Goal: Task Accomplishment & Management: Complete application form

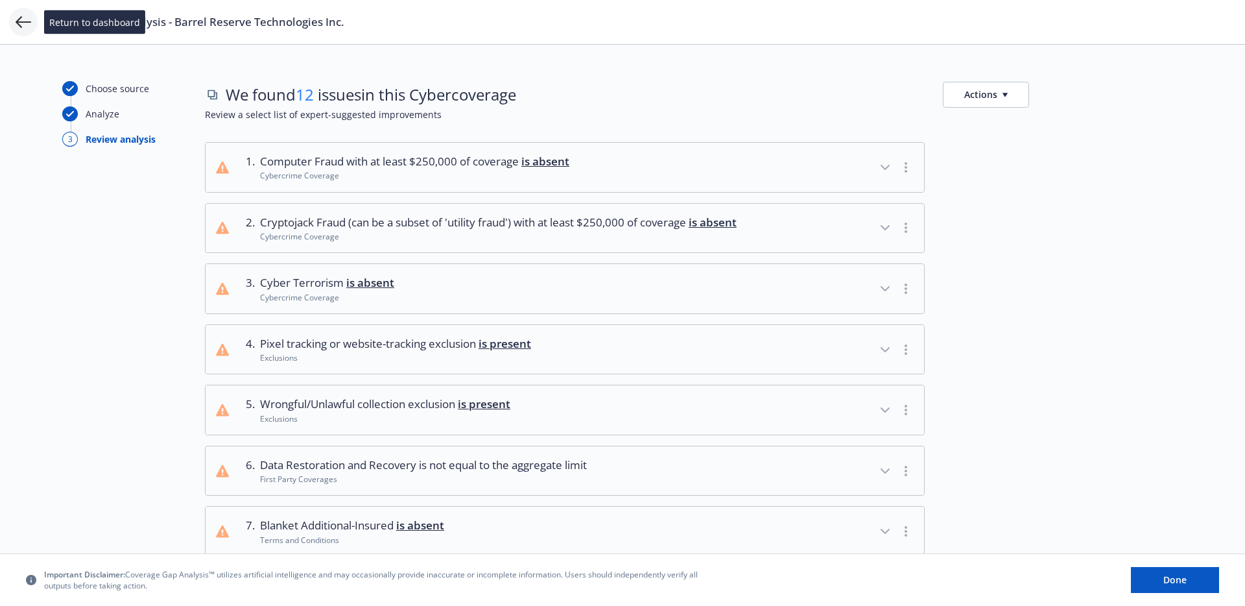
click at [25, 29] on icon at bounding box center [24, 22] width 16 height 16
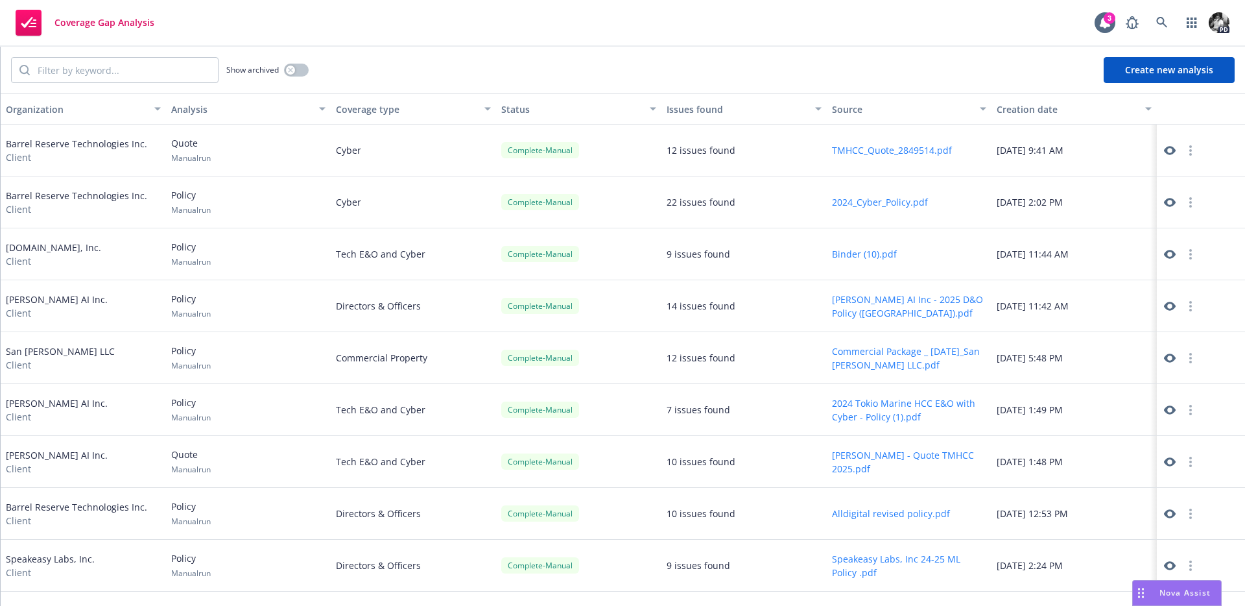
click at [1159, 64] on button "Create new analysis" at bounding box center [1169, 70] width 131 height 26
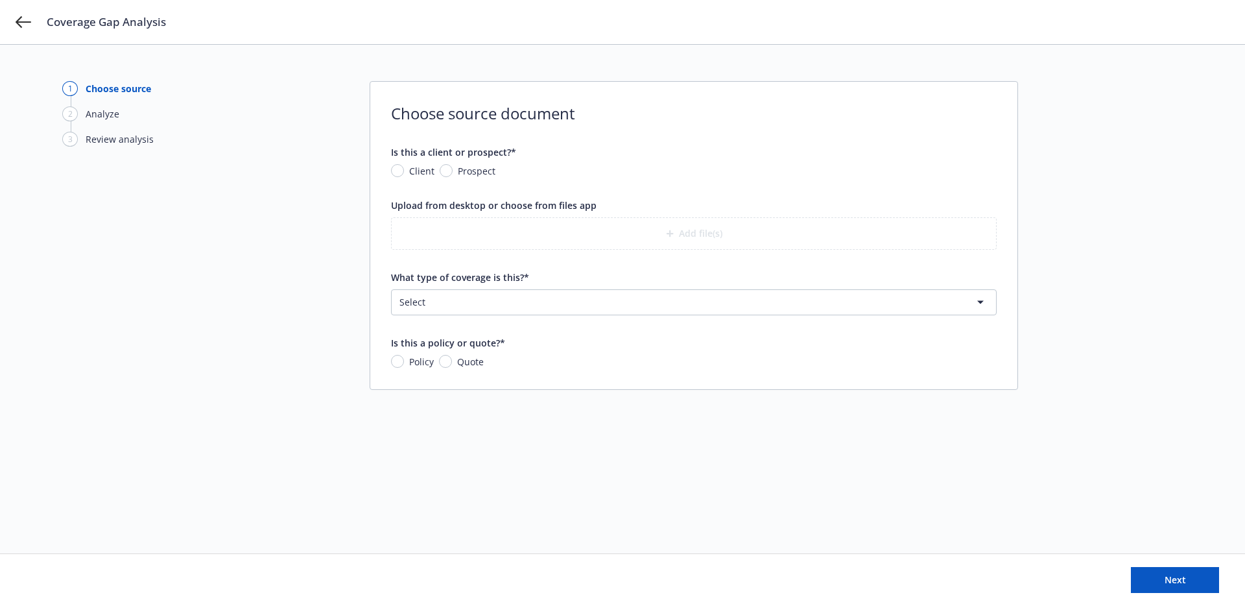
click at [407, 170] on span "Client" at bounding box center [419, 171] width 30 height 14
click at [404, 170] on input "Client" at bounding box center [397, 170] width 13 height 13
radio input "true"
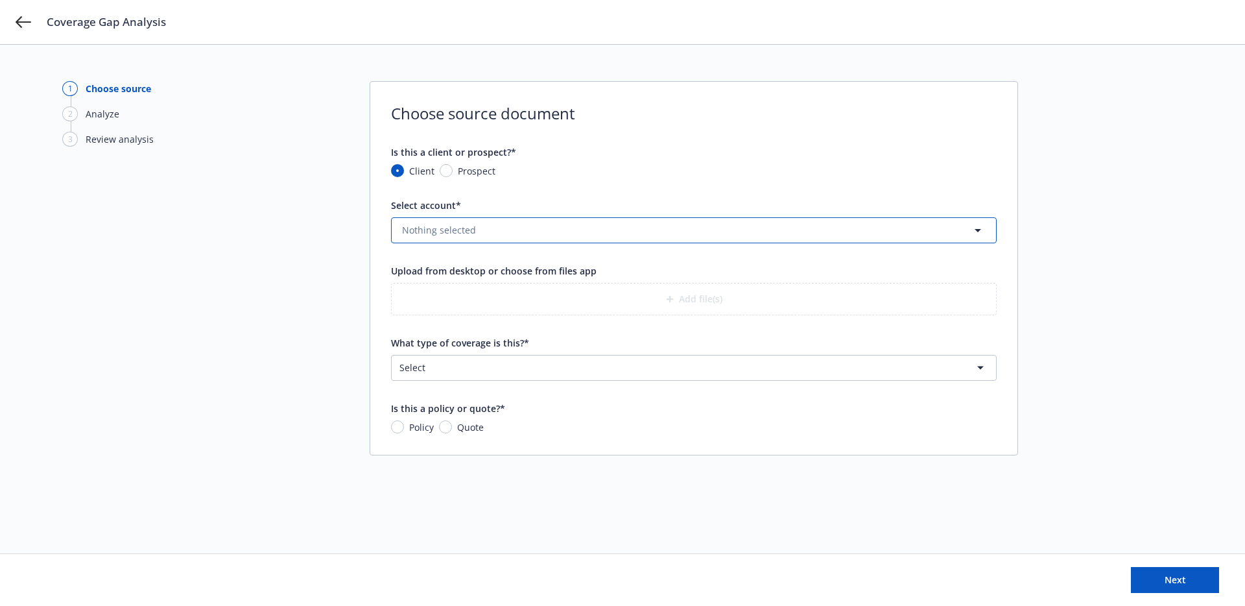
click at [499, 232] on button "Nothing selected" at bounding box center [694, 230] width 606 height 26
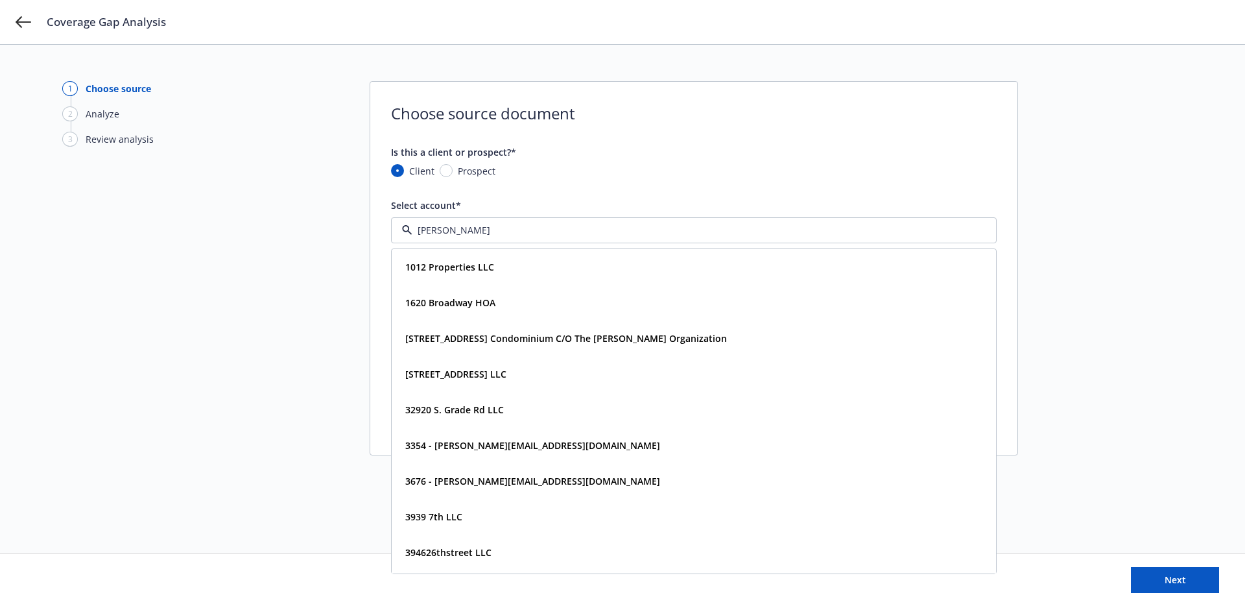
type input "barre"
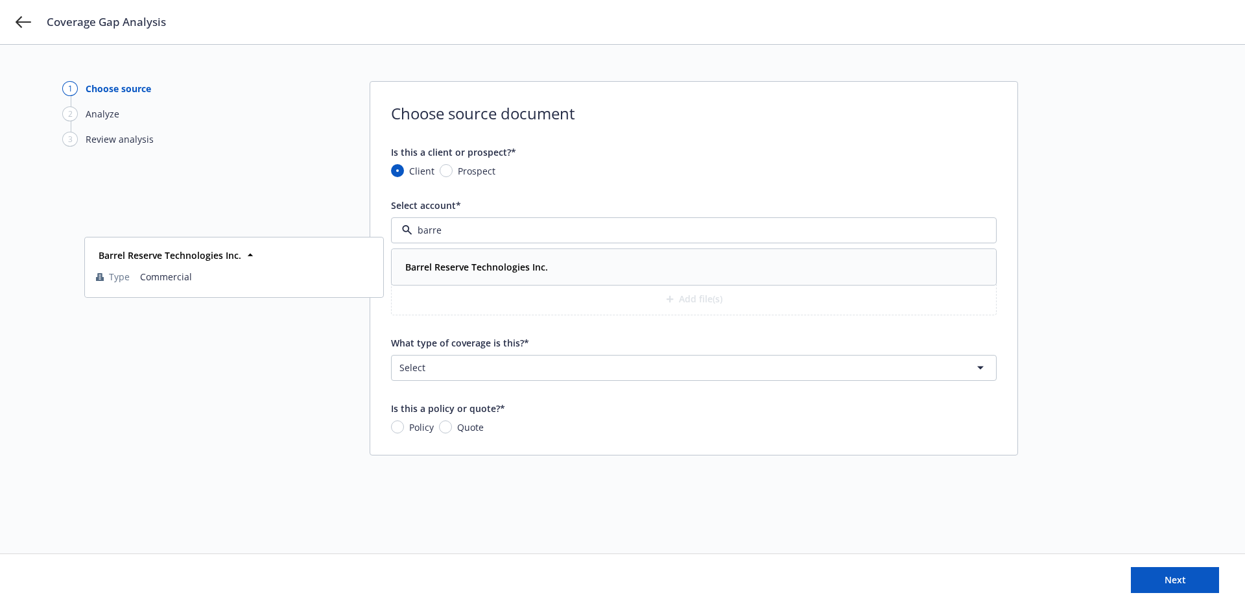
click at [504, 267] on strong "Barrel Reserve Technologies Inc." at bounding box center [476, 267] width 143 height 12
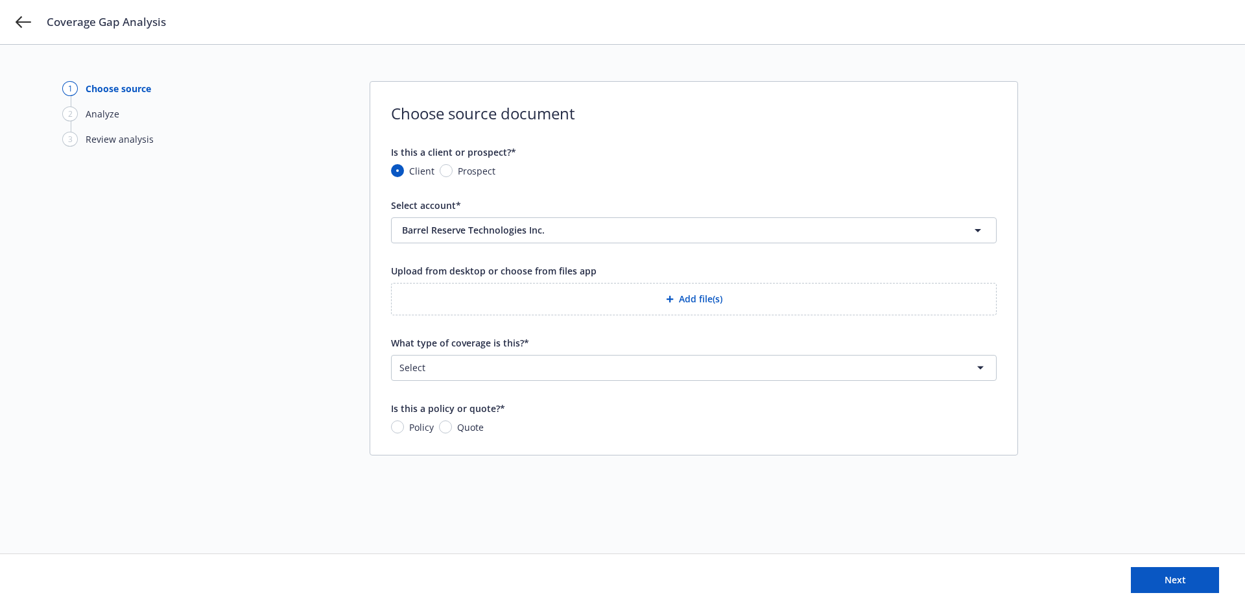
click at [473, 381] on form "Is this a client or prospect?* Client Prospect Select account* Barrel Reserve T…" at bounding box center [694, 289] width 606 height 289
click at [469, 367] on html "Coverage Gap Analysis 1 Choose source 2 Analyze 3 Review analysis Choose source…" at bounding box center [622, 303] width 1245 height 606
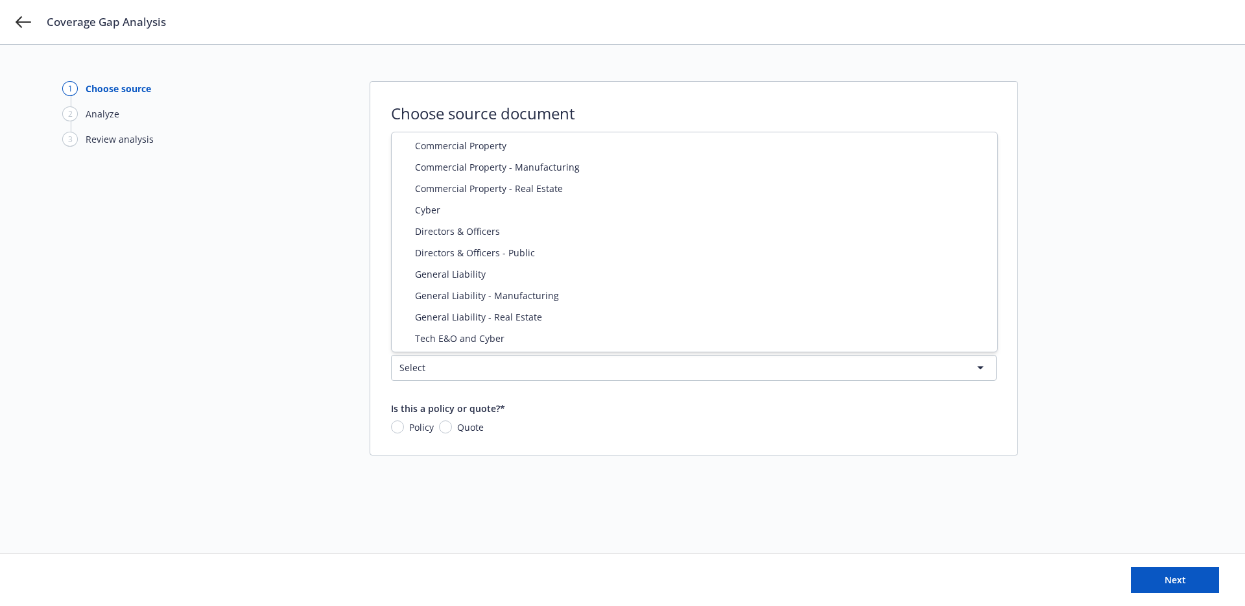
select select "CYBER"
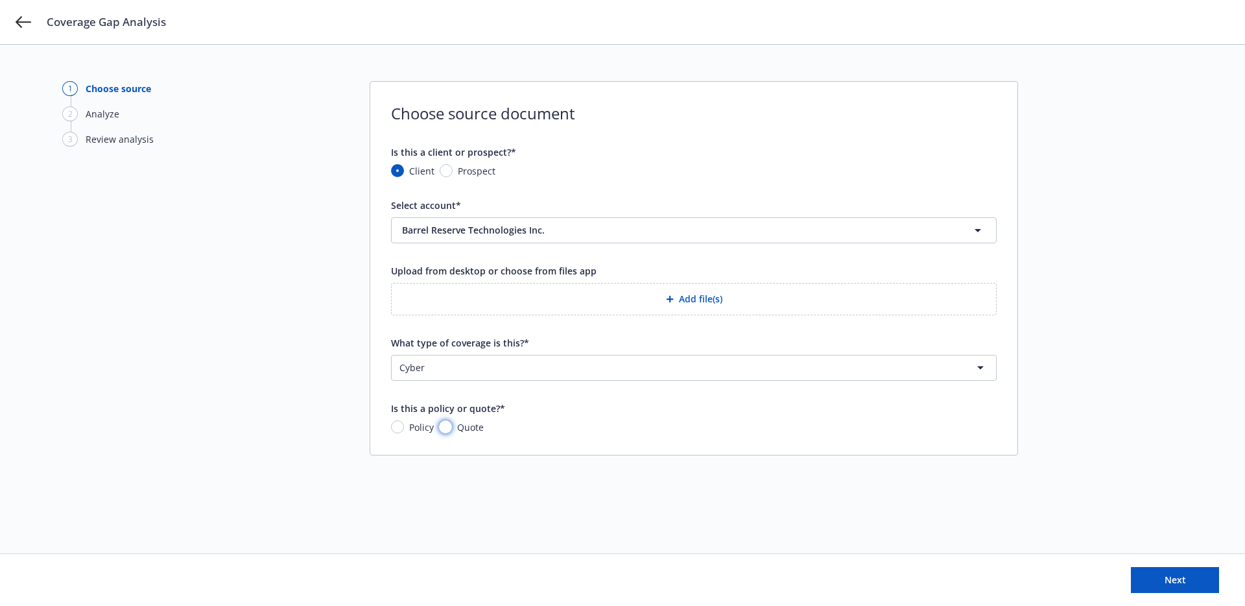
click at [445, 425] on input "Quote" at bounding box center [445, 426] width 13 height 13
radio input "true"
click at [548, 308] on button "Add file(s)" at bounding box center [694, 299] width 606 height 32
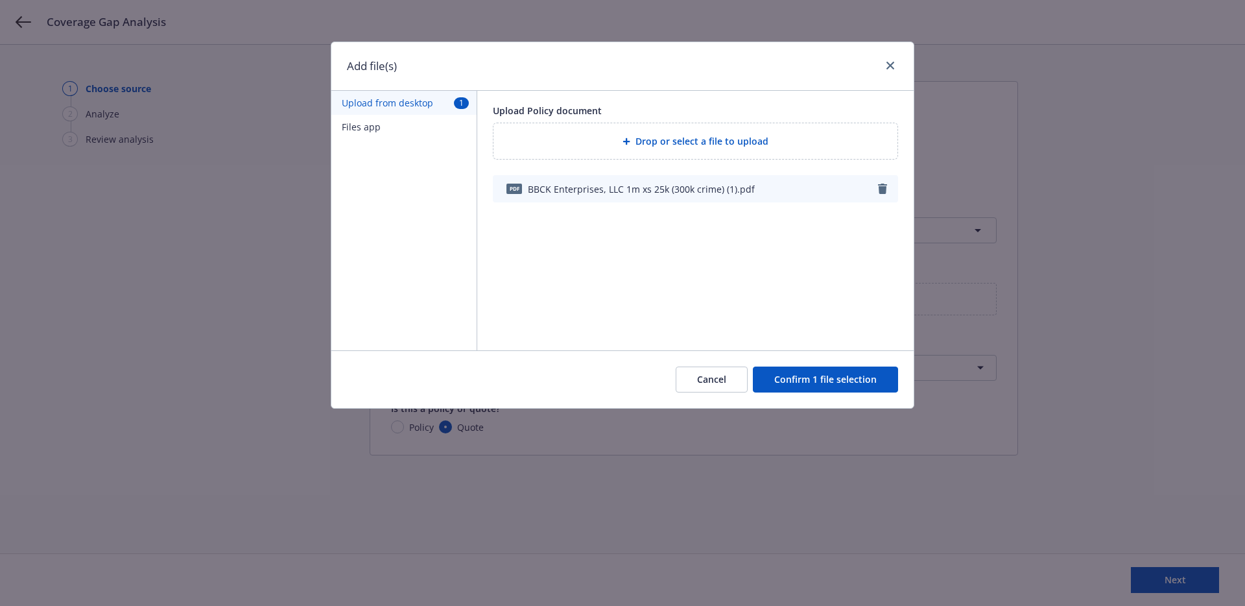
click at [816, 379] on button "Confirm 1 file selection" at bounding box center [825, 379] width 145 height 26
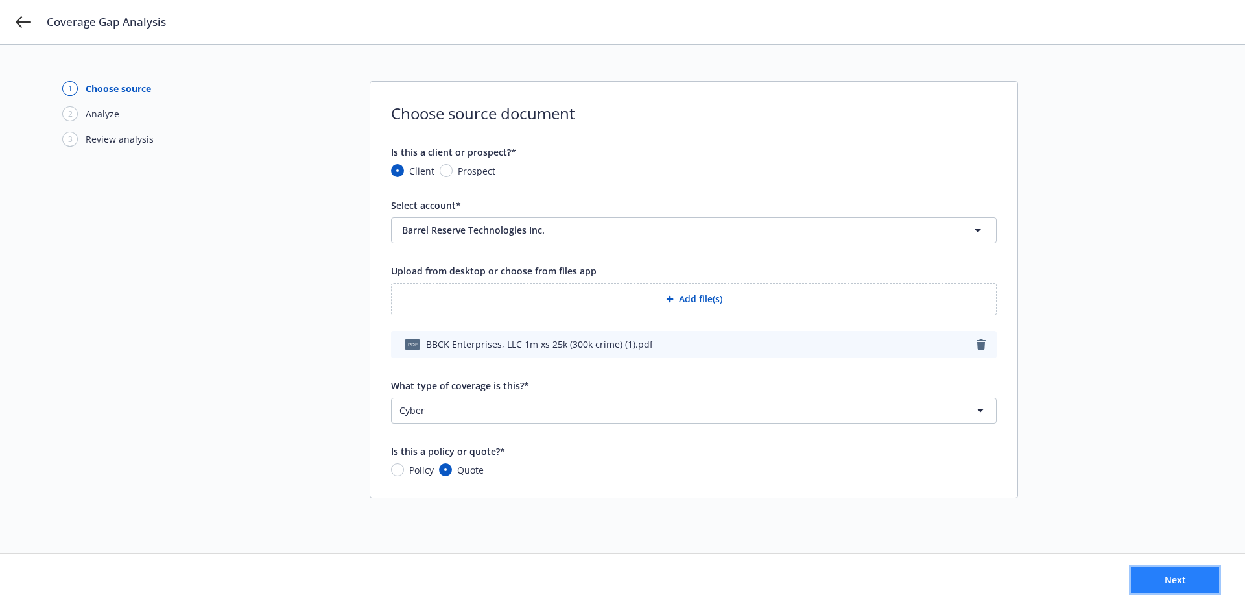
click at [1178, 589] on button "Next" at bounding box center [1175, 580] width 88 height 26
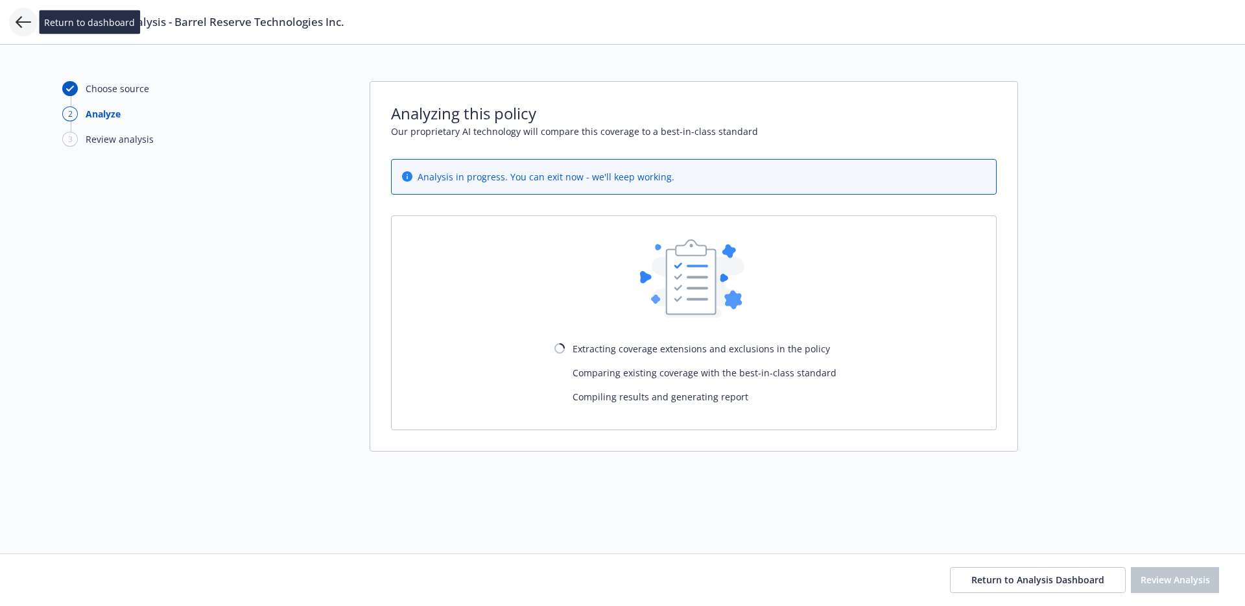
click at [26, 21] on icon at bounding box center [24, 22] width 16 height 16
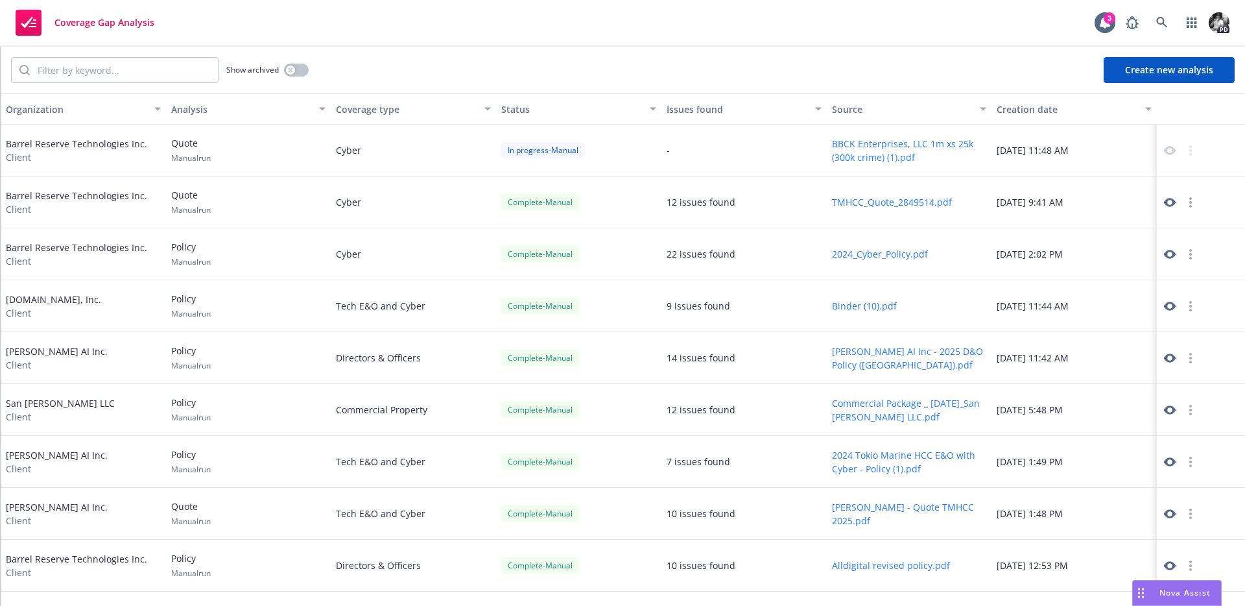
click at [1194, 71] on button "Create new analysis" at bounding box center [1169, 70] width 131 height 26
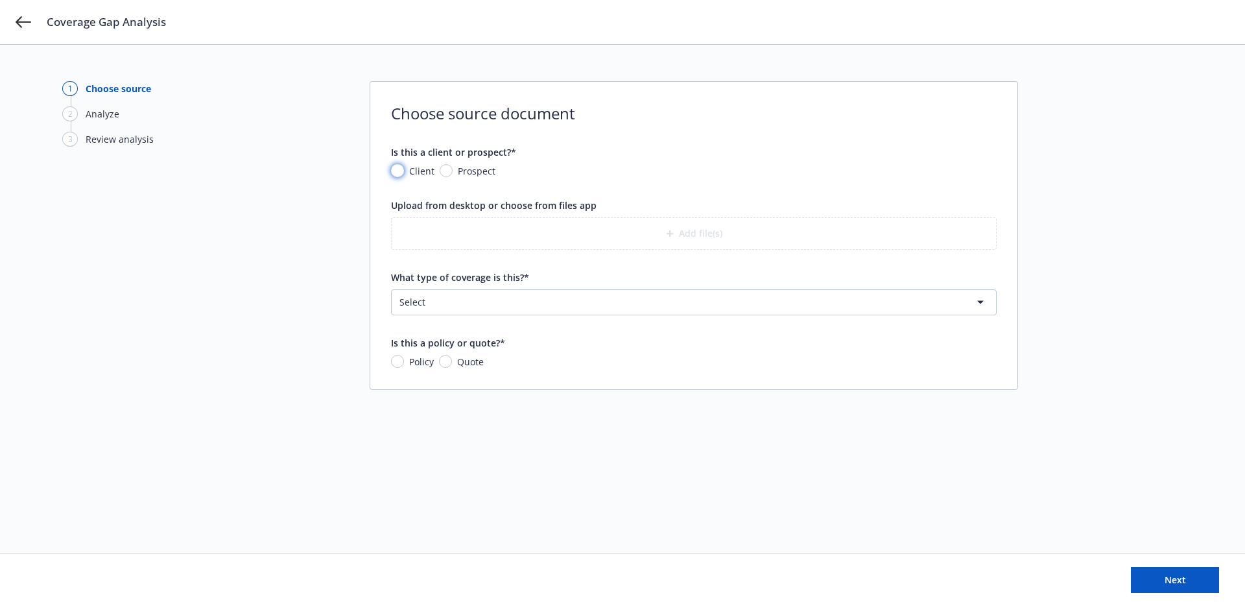
click at [392, 172] on input "Client" at bounding box center [397, 170] width 13 height 13
radio input "true"
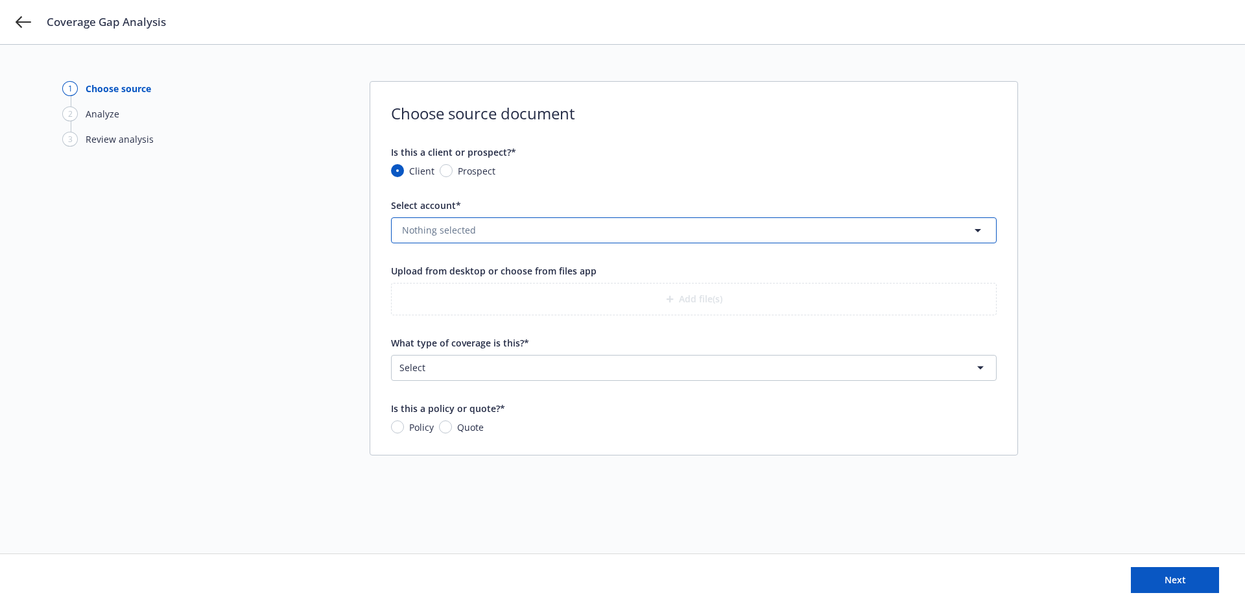
click at [503, 226] on button "Nothing selected" at bounding box center [694, 230] width 606 height 26
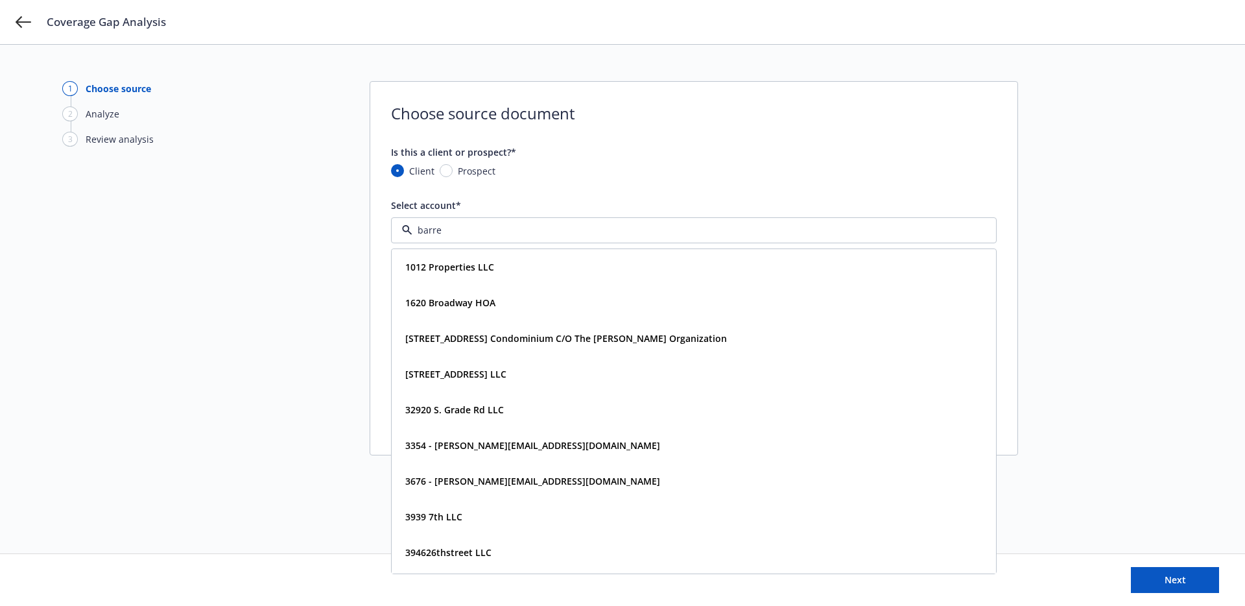
type input "barrel"
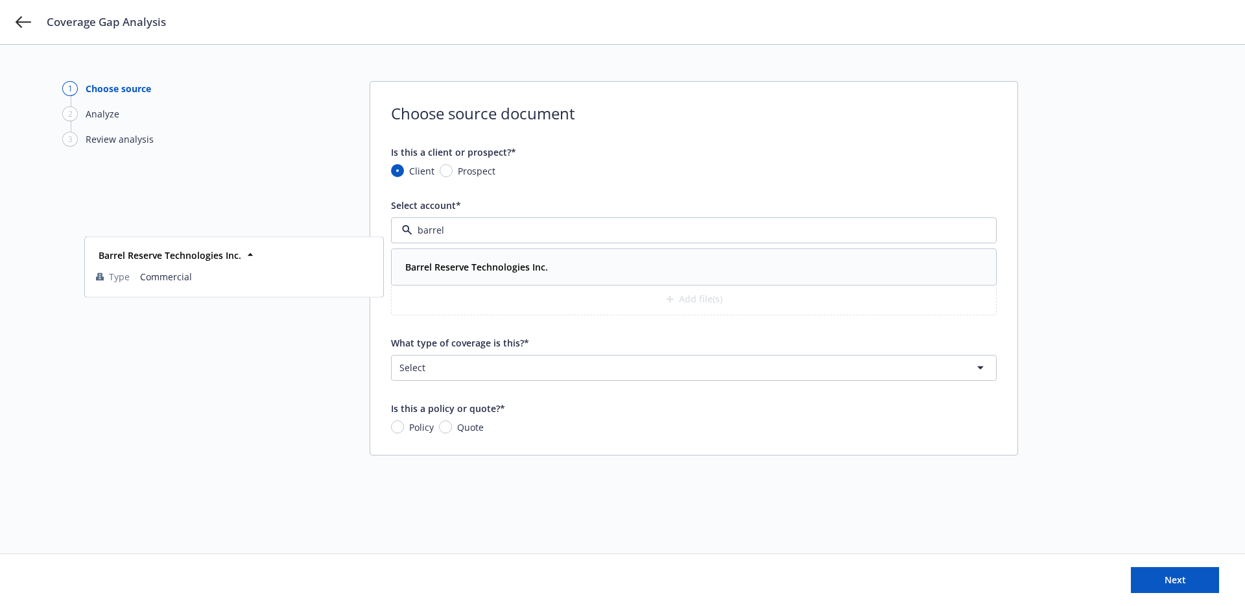
click at [487, 250] on div "Barrel Reserve Technologies Inc. Type Commercial" at bounding box center [693, 267] width 603 height 34
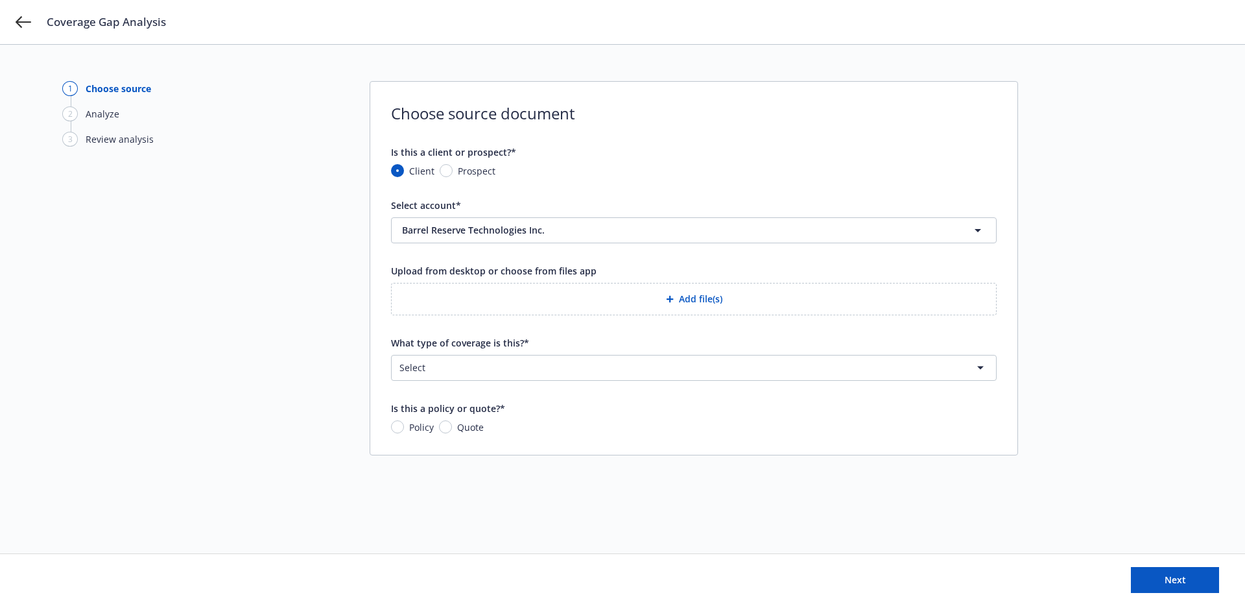
click at [477, 292] on button "Add file(s)" at bounding box center [694, 299] width 606 height 32
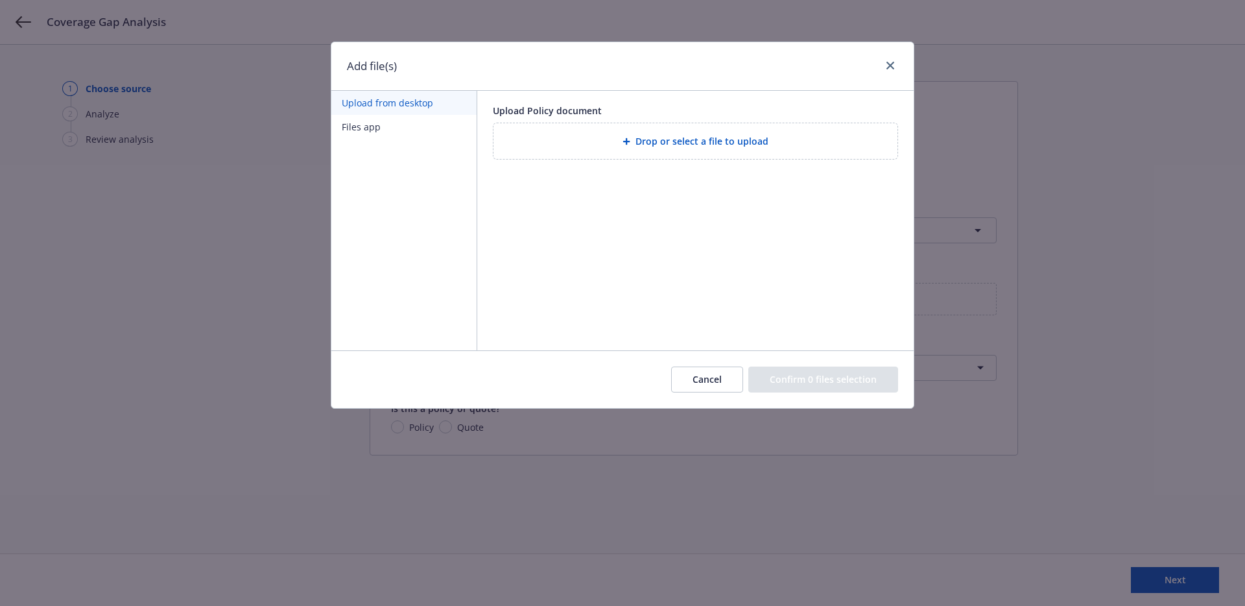
click at [689, 143] on span "Drop or select a file to upload" at bounding box center [701, 141] width 133 height 14
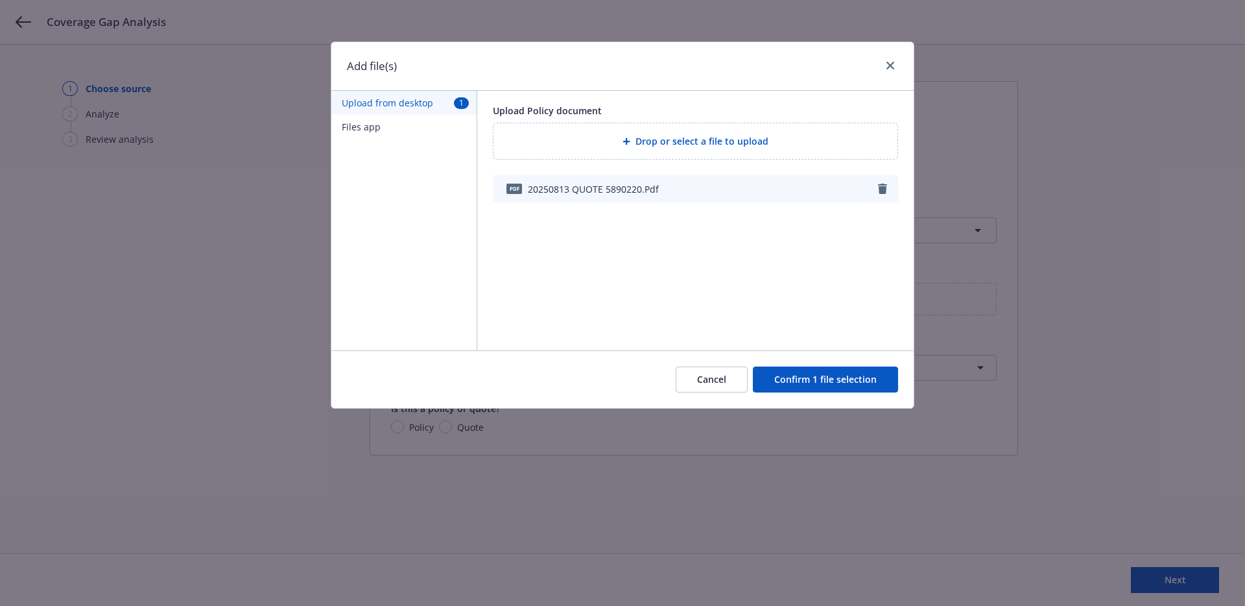
click at [816, 374] on button "Confirm 1 file selection" at bounding box center [825, 379] width 145 height 26
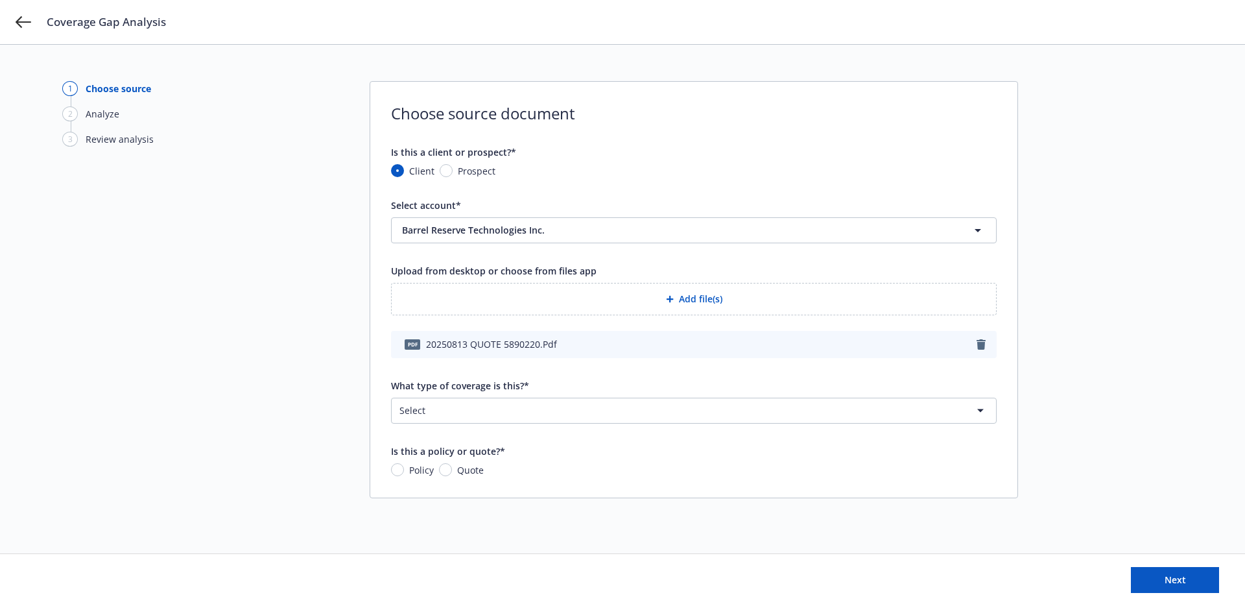
click at [460, 414] on html "Coverage Gap Analysis 1 Choose source 2 Analyze 3 Review analysis Choose source…" at bounding box center [622, 303] width 1245 height 606
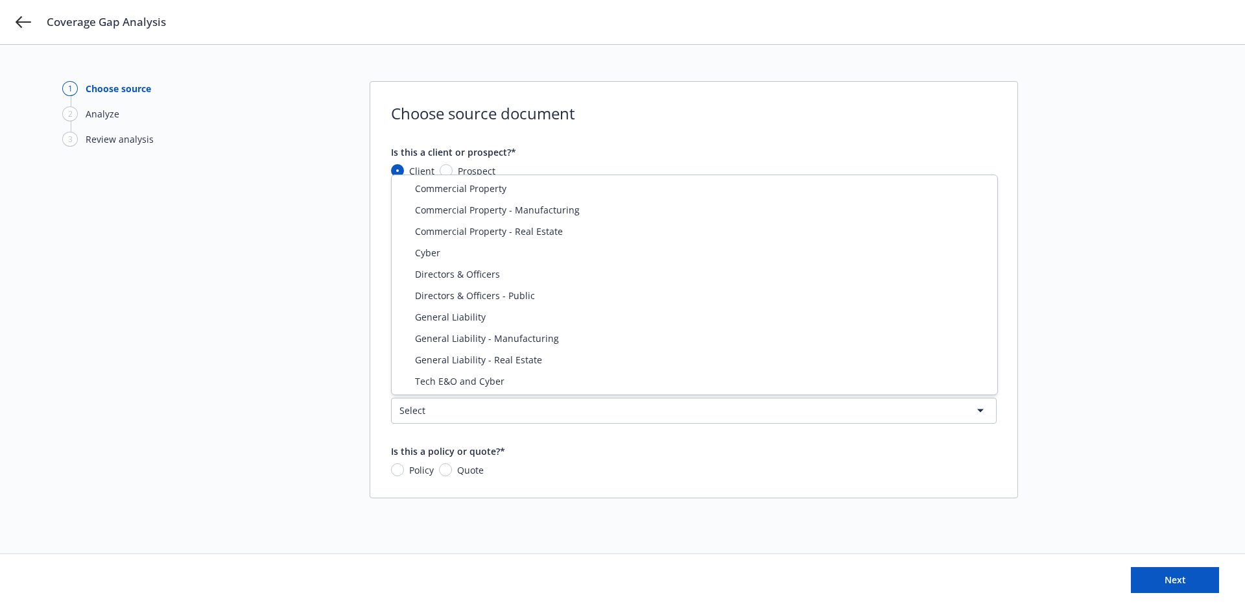
select select "CYBER"
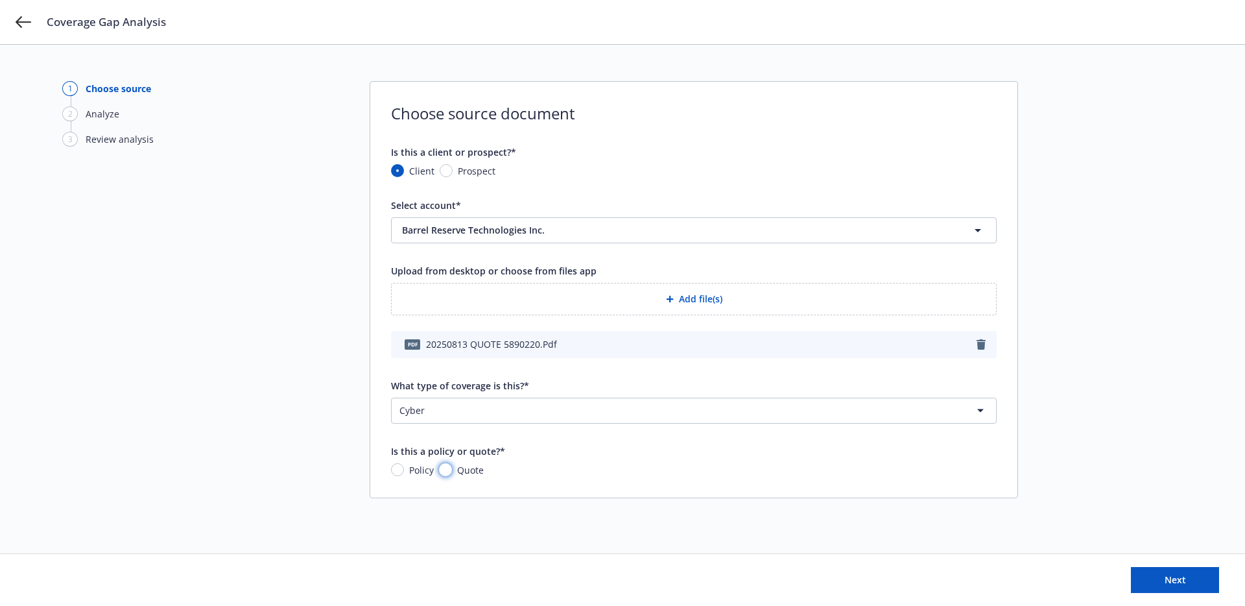
click at [440, 471] on input "Quote" at bounding box center [445, 469] width 13 height 13
radio input "true"
click at [1158, 581] on button "Next" at bounding box center [1175, 580] width 88 height 26
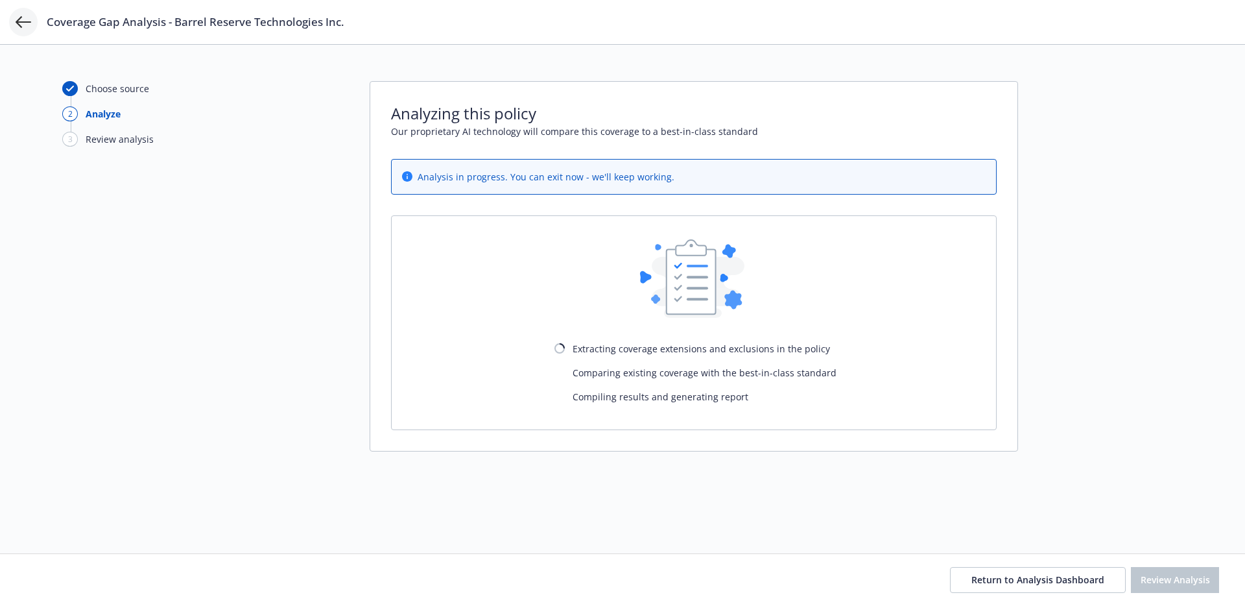
click at [16, 22] on icon at bounding box center [24, 22] width 16 height 12
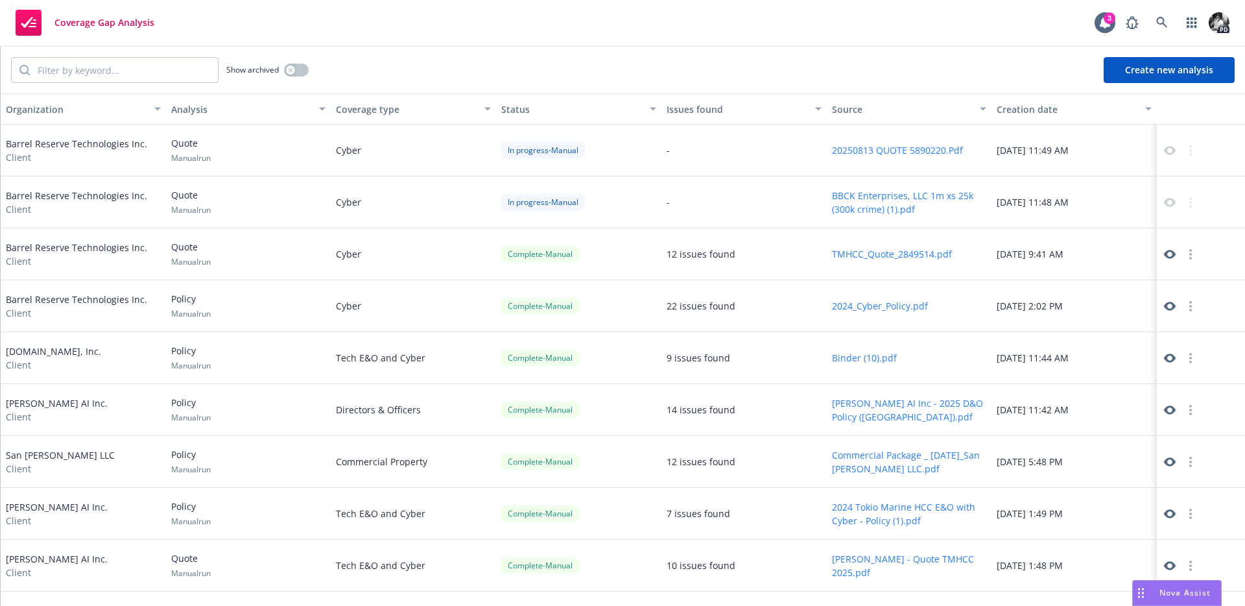
click at [1190, 67] on button "Create new analysis" at bounding box center [1169, 70] width 131 height 26
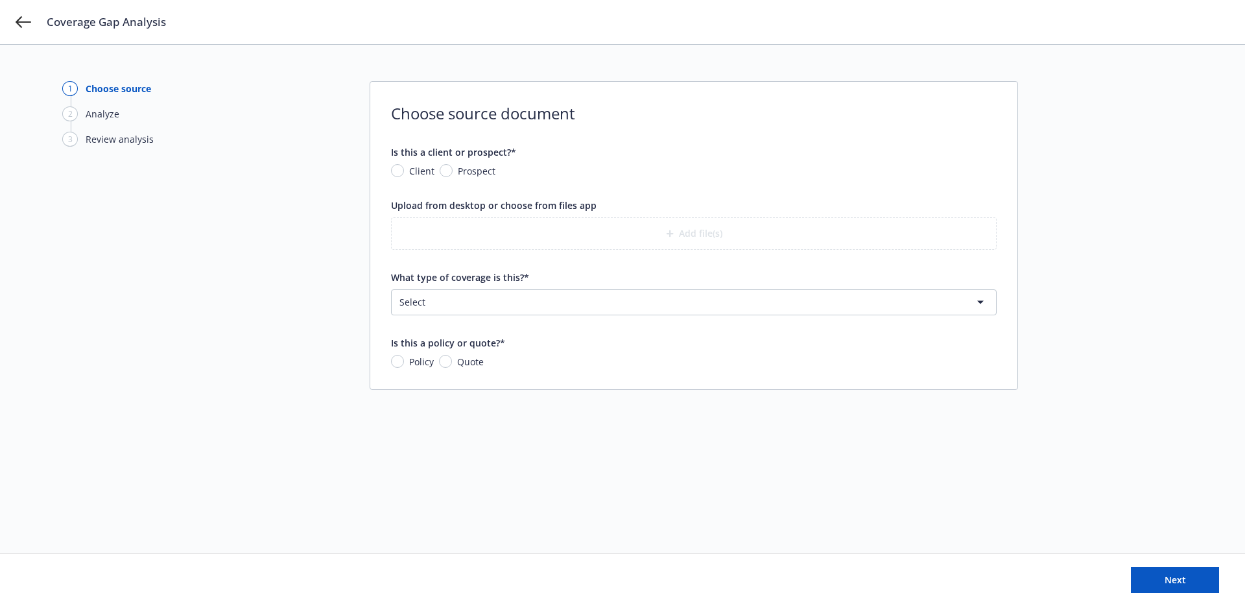
click at [440, 167] on div "Prospect" at bounding box center [468, 171] width 56 height 14
click at [440, 167] on input "Prospect" at bounding box center [446, 170] width 13 height 13
radio input "true"
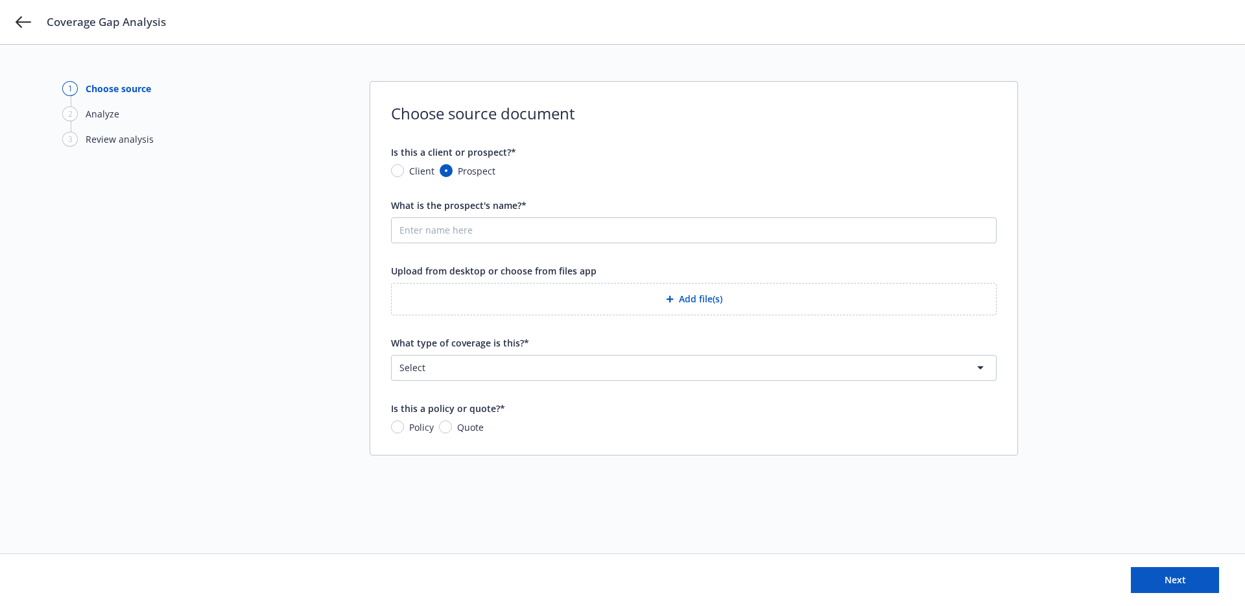
click at [408, 171] on span "Client" at bounding box center [419, 171] width 30 height 14
click at [404, 171] on input "Client" at bounding box center [397, 170] width 13 height 13
radio input "true"
click at [453, 232] on span "Nothing selected" at bounding box center [439, 230] width 74 height 14
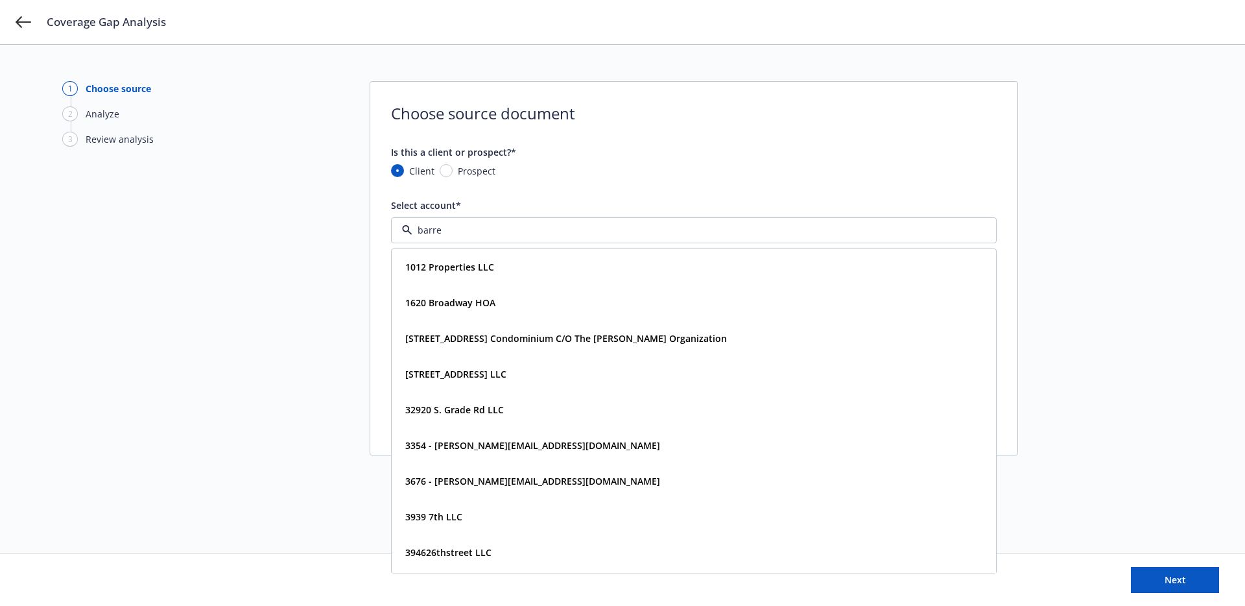
type input "barrel"
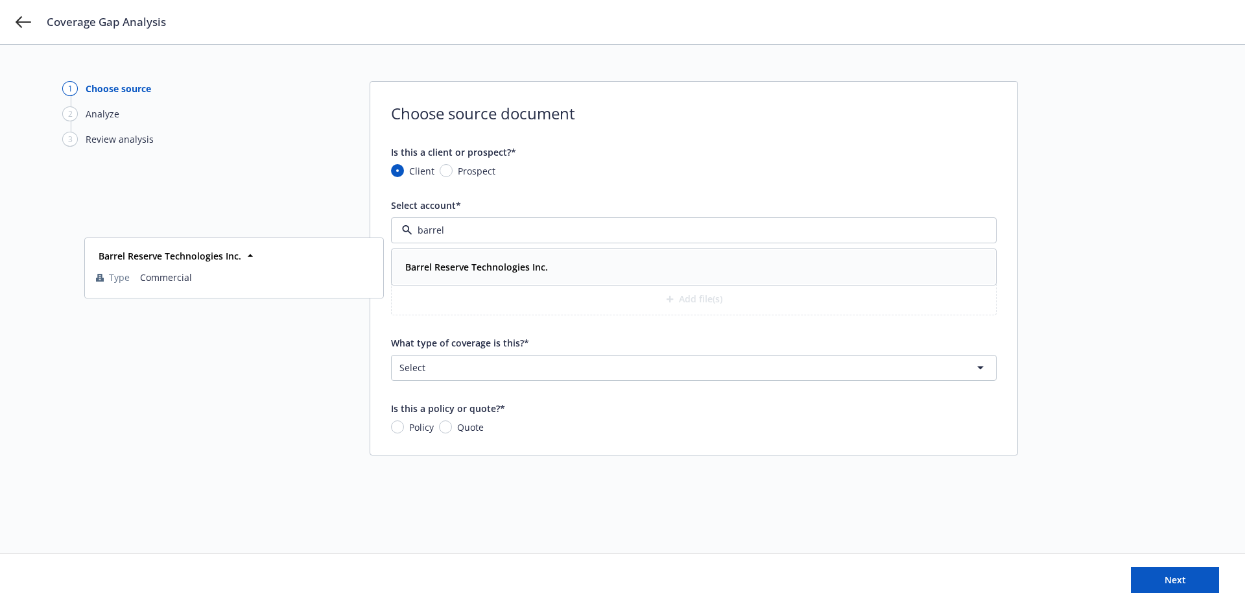
click at [487, 261] on strong "Barrel Reserve Technologies Inc." at bounding box center [476, 267] width 143 height 12
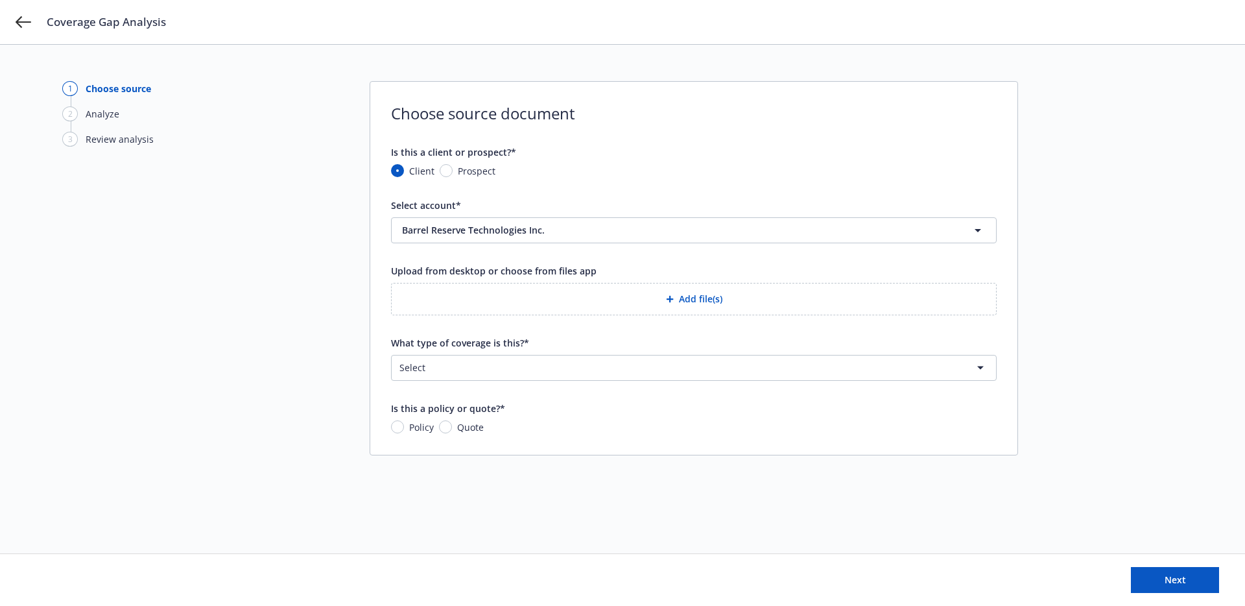
click at [510, 310] on button "Add file(s)" at bounding box center [694, 299] width 606 height 32
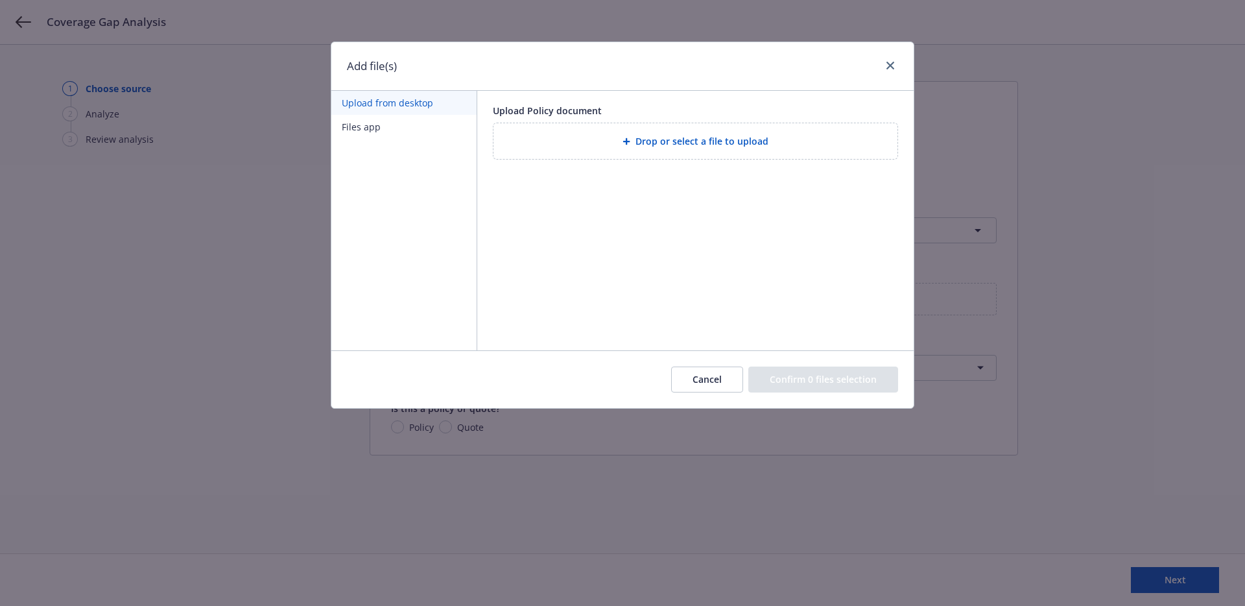
click at [1119, 175] on div "Add file(s) Upload from desktop Files app Upload Policy document Drop or select…" at bounding box center [622, 303] width 1245 height 606
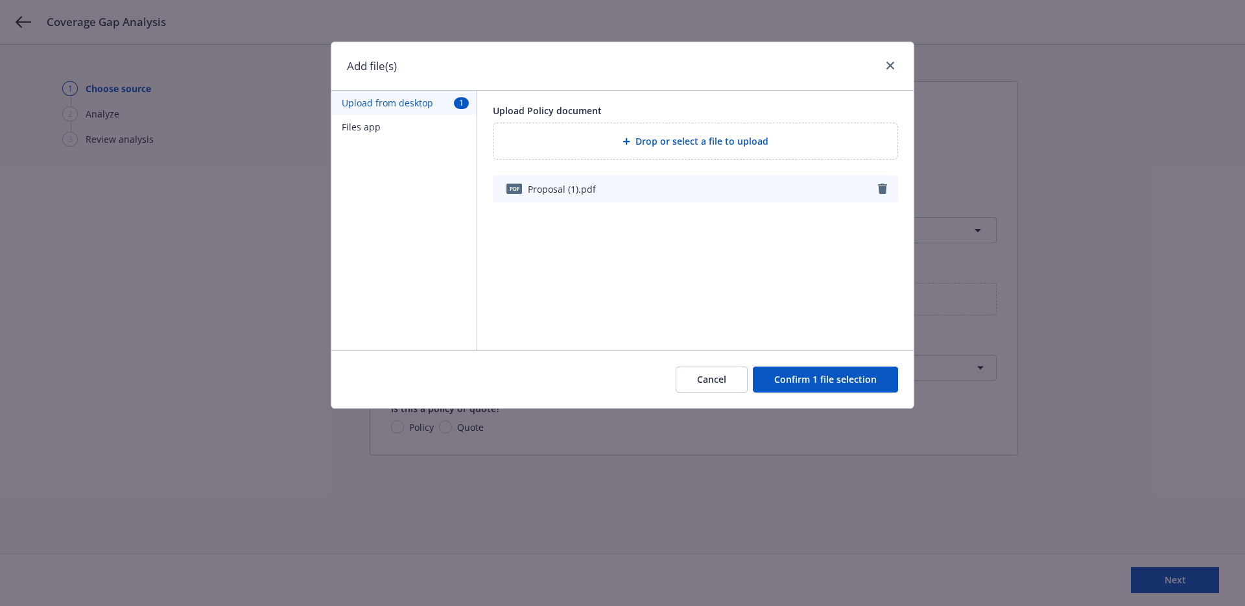
click at [818, 382] on button "Confirm 1 file selection" at bounding box center [825, 379] width 145 height 26
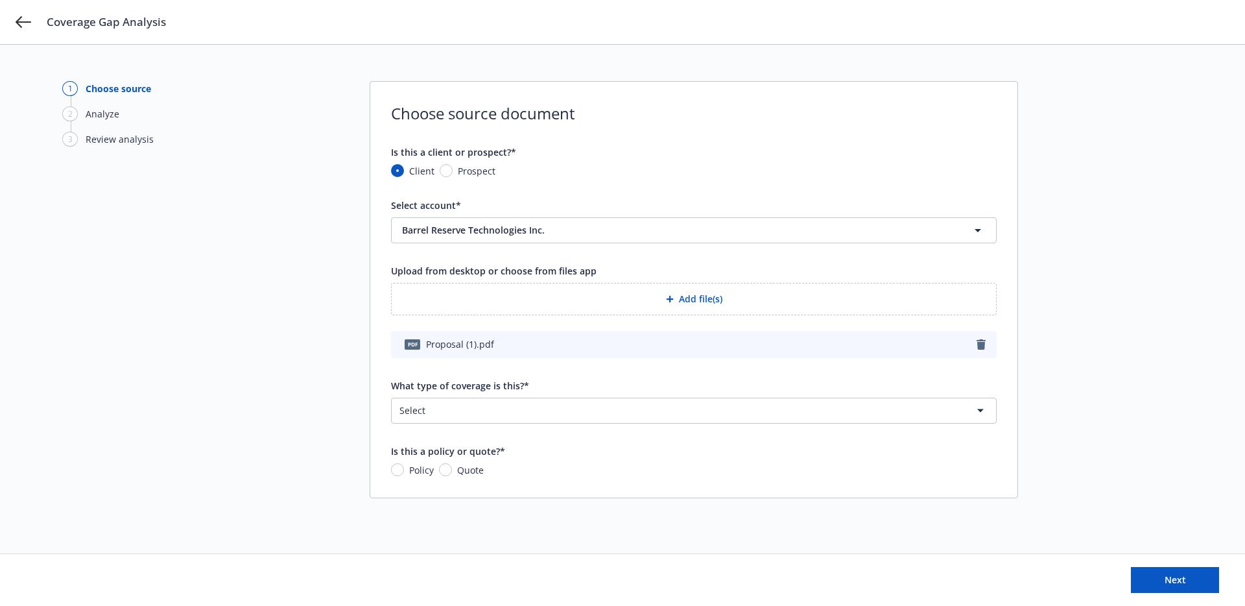
click at [484, 392] on div "What type of coverage is this?*" at bounding box center [460, 386] width 138 height 14
click at [475, 405] on html "Coverage Gap Analysis 1 Choose source 2 Analyze 3 Review analysis Choose source…" at bounding box center [622, 303] width 1245 height 606
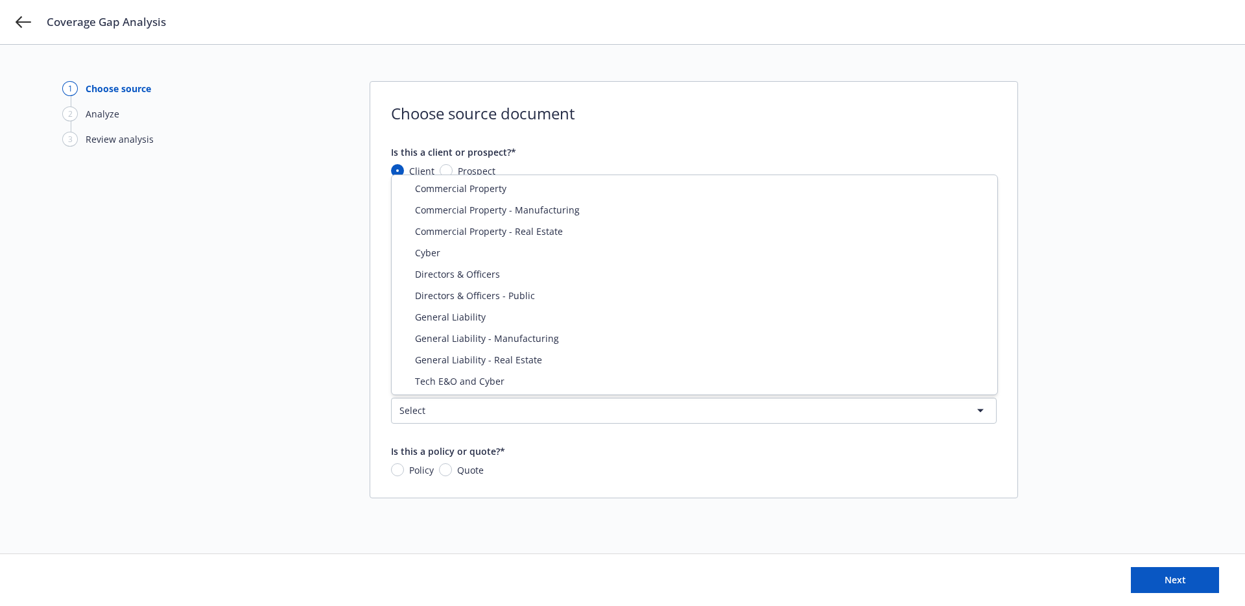
select select "CYBER"
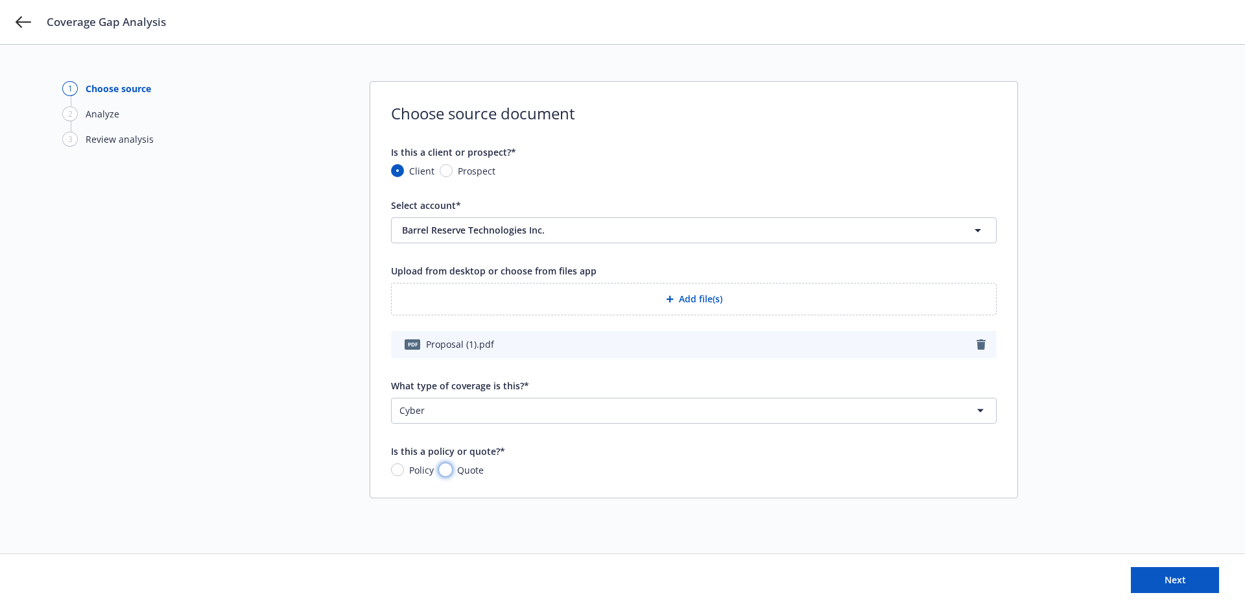
click at [447, 469] on input "Quote" at bounding box center [445, 469] width 13 height 13
radio input "true"
click at [1189, 567] on button "Next" at bounding box center [1175, 580] width 88 height 26
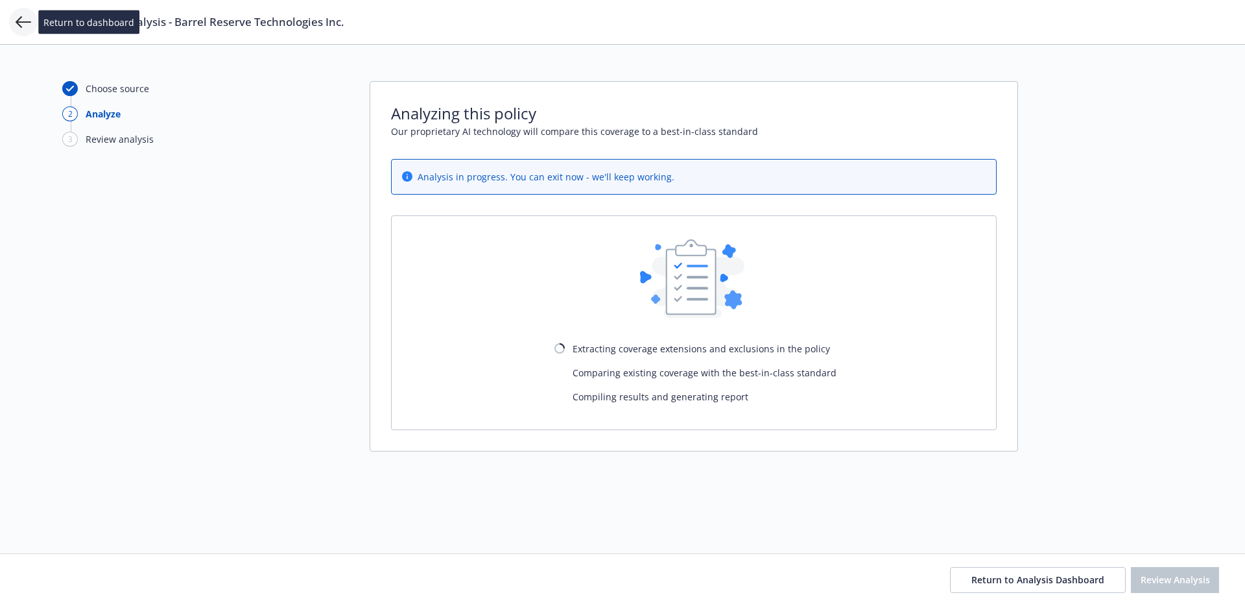
click at [17, 25] on icon at bounding box center [24, 22] width 16 height 16
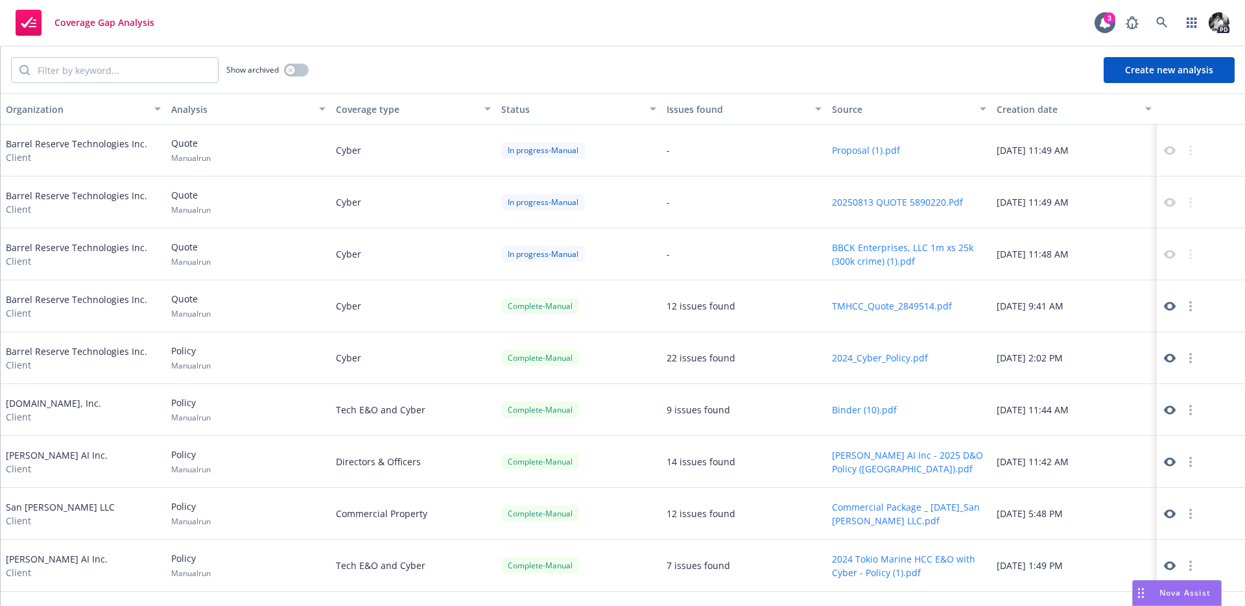
click at [69, 21] on span "Coverage Gap Analysis" at bounding box center [104, 23] width 100 height 10
click at [1106, 23] on icon at bounding box center [1105, 23] width 10 height 12
